Goal: Navigation & Orientation: Go to known website

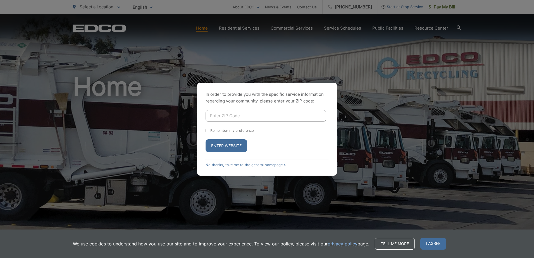
click at [258, 116] on input "Enter ZIP Code" at bounding box center [266, 116] width 121 height 12
type input "92003"
click at [207, 131] on input "Remember my preference" at bounding box center [208, 131] width 4 height 4
checkbox input "true"
click at [221, 149] on button "Enter Website" at bounding box center [227, 145] width 42 height 13
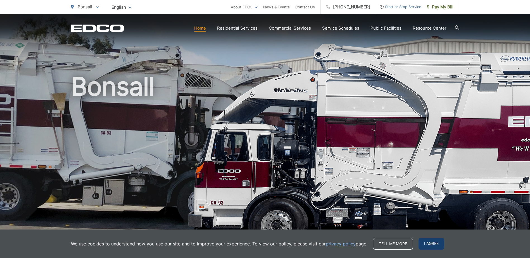
click at [424, 246] on span "I agree" at bounding box center [431, 244] width 26 height 12
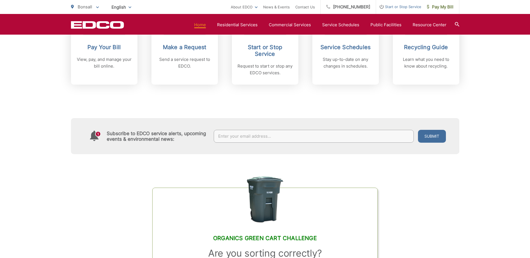
scroll to position [279, 0]
